Goal: Entertainment & Leisure: Consume media (video, audio)

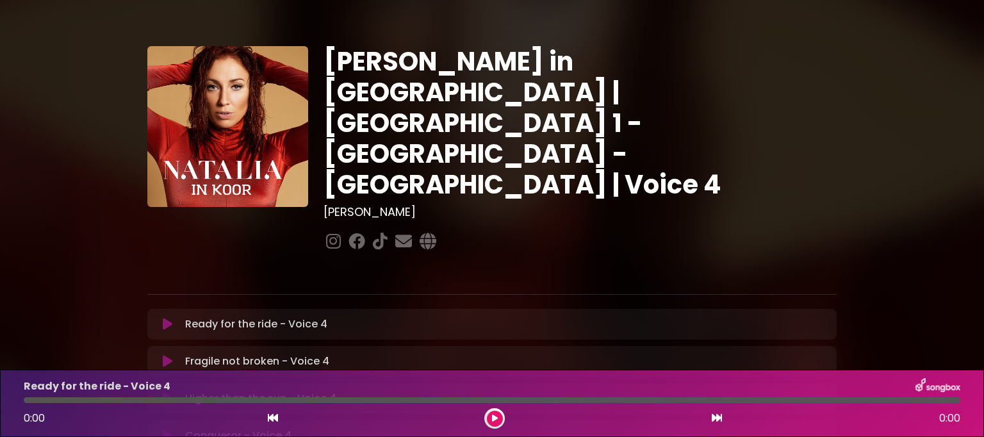
click at [164, 318] on icon at bounding box center [168, 324] width 10 height 13
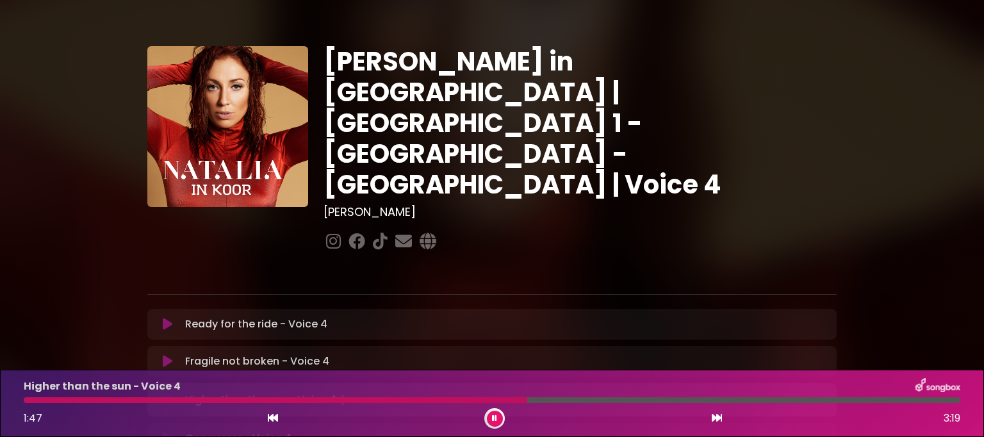
click at [471, 399] on div at bounding box center [275, 400] width 503 height 6
click at [412, 397] on div at bounding box center [263, 400] width 478 height 6
click at [423, 400] on div at bounding box center [253, 400] width 459 height 6
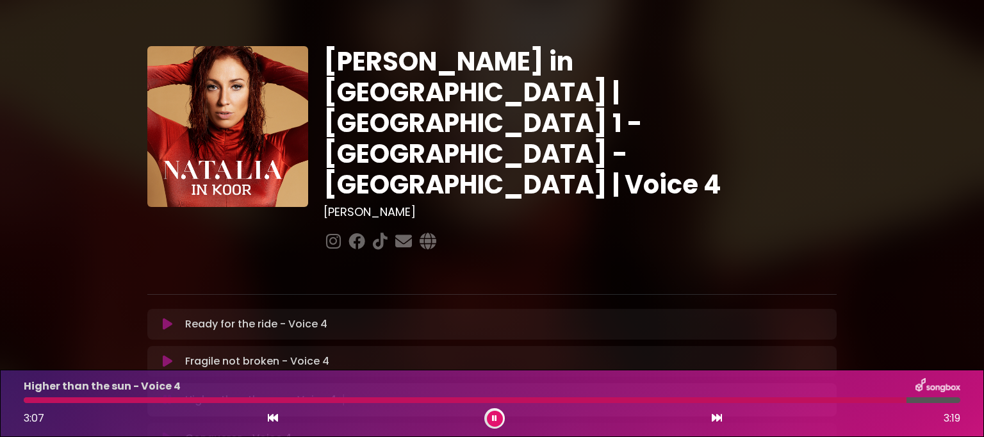
click at [835, 396] on div "Higher than the sun - Voice 4 3:07 3:19" at bounding box center [492, 403] width 952 height 51
click at [835, 402] on div at bounding box center [466, 400] width 884 height 6
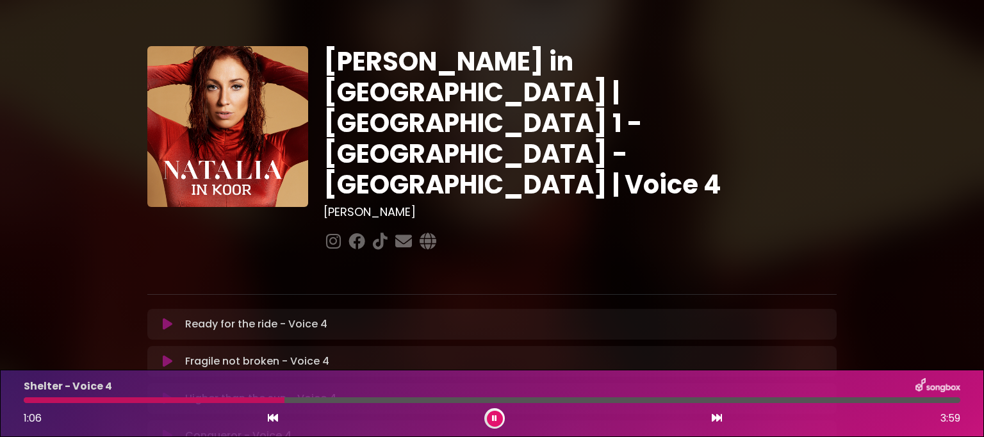
click at [494, 419] on icon at bounding box center [494, 418] width 5 height 8
click at [491, 414] on button at bounding box center [495, 419] width 16 height 16
click at [393, 401] on div at bounding box center [224, 400] width 401 height 6
click at [26, 402] on div at bounding box center [117, 400] width 187 height 6
